Goal: Transaction & Acquisition: Purchase product/service

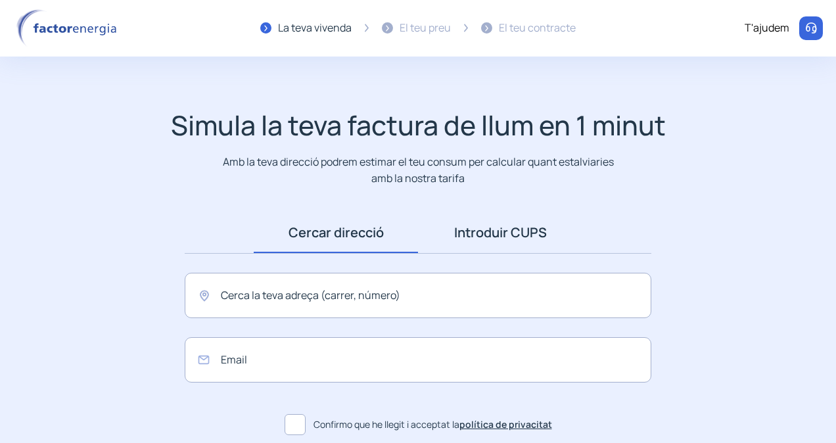
click at [513, 235] on link "Introduir CUPS" at bounding box center [500, 232] width 164 height 41
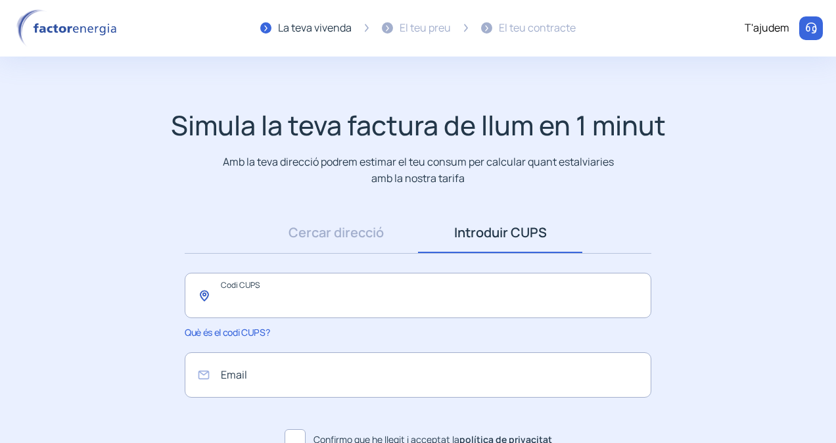
click at [227, 291] on input "text" at bounding box center [418, 295] width 467 height 45
type input "**********"
click at [231, 375] on input "email" at bounding box center [418, 374] width 467 height 45
type input "*"
type input "**********"
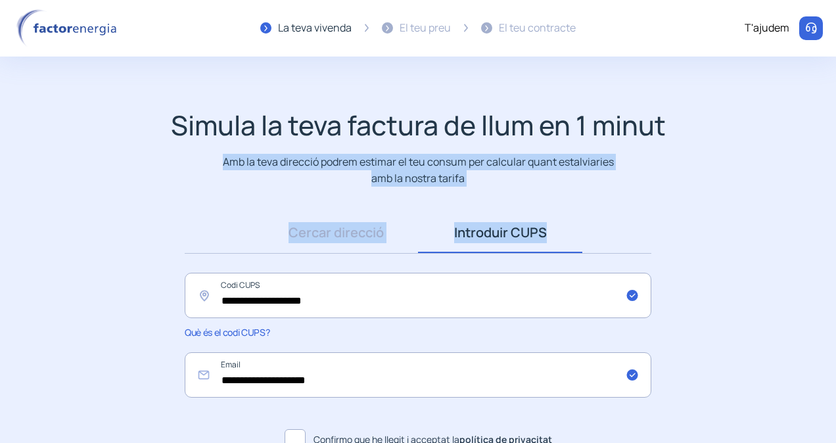
drag, startPoint x: 838, startPoint y: 135, endPoint x: 838, endPoint y: 186, distance: 50.6
click at [835, 186] on html "Uso de cookies Utilizamos cookies propias y de terceros para analizar el uso de…" at bounding box center [418, 287] width 836 height 574
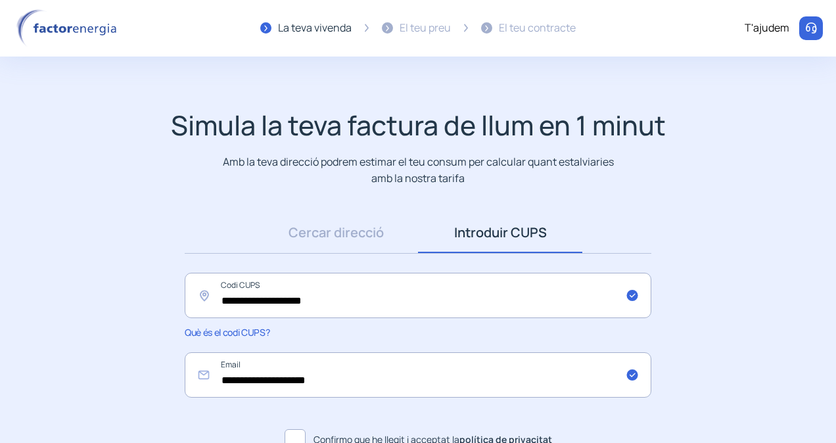
click at [292, 435] on span at bounding box center [295, 439] width 21 height 21
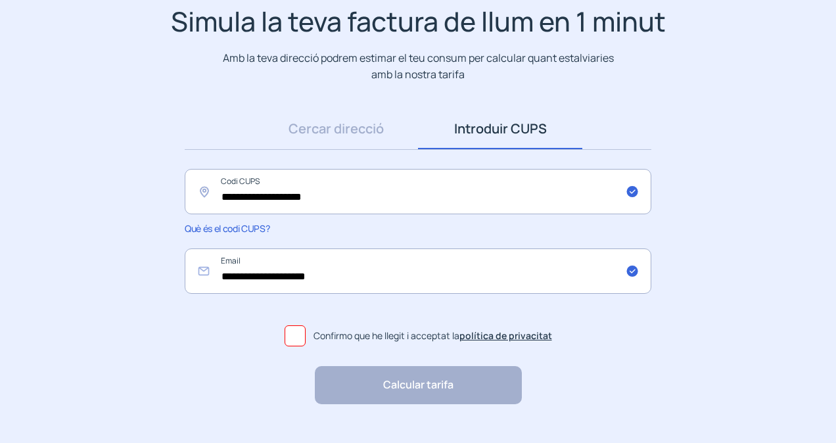
scroll to position [105, 0]
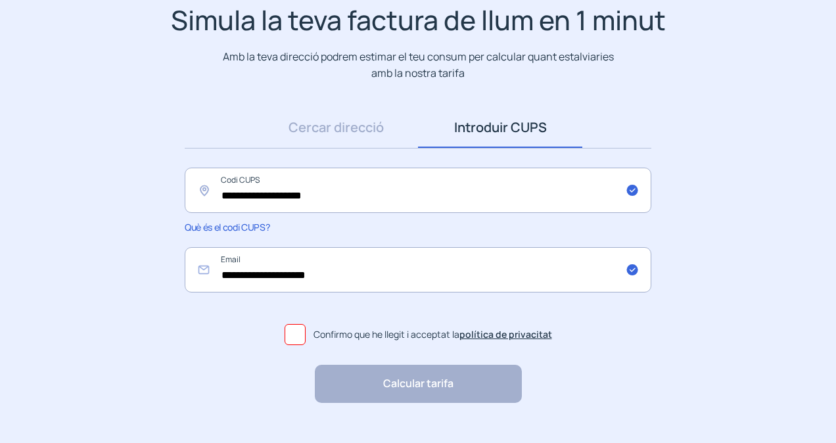
click at [298, 332] on span at bounding box center [295, 334] width 21 height 21
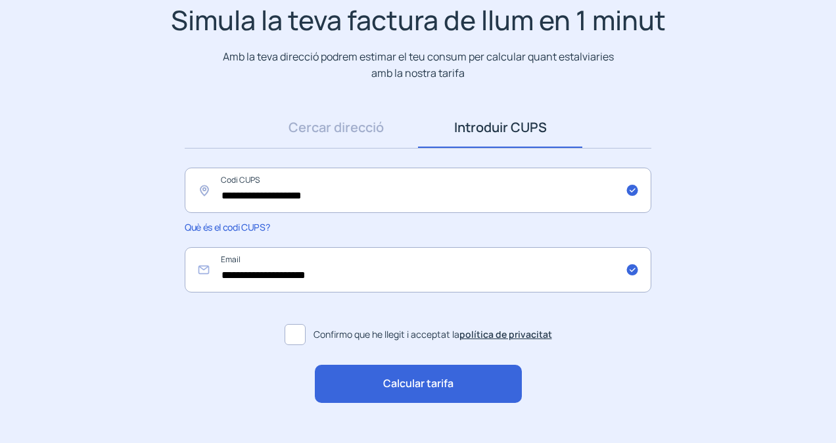
click at [398, 380] on span "Calcular tarifa" at bounding box center [418, 383] width 70 height 17
